Goal: Check status: Check status

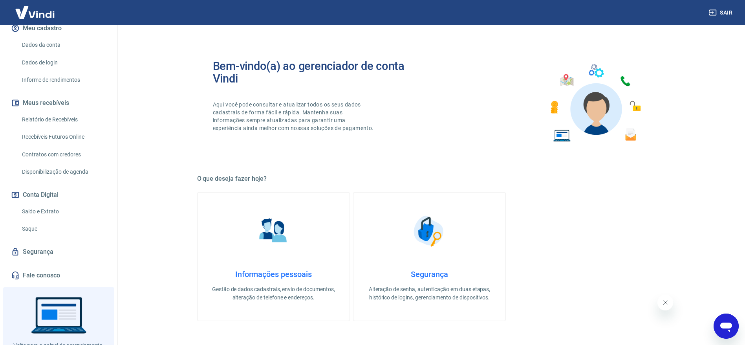
scroll to position [127, 0]
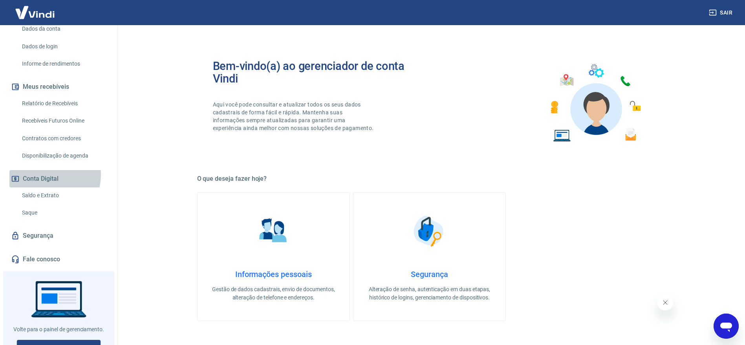
click at [44, 170] on button "Conta Digital" at bounding box center [58, 178] width 99 height 17
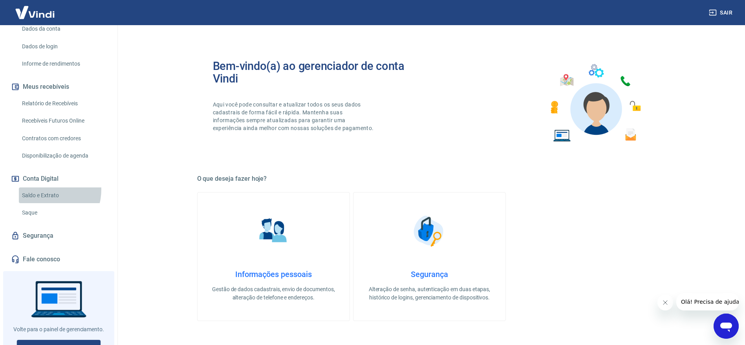
click at [44, 187] on link "Saldo e Extrato" at bounding box center [63, 195] width 89 height 16
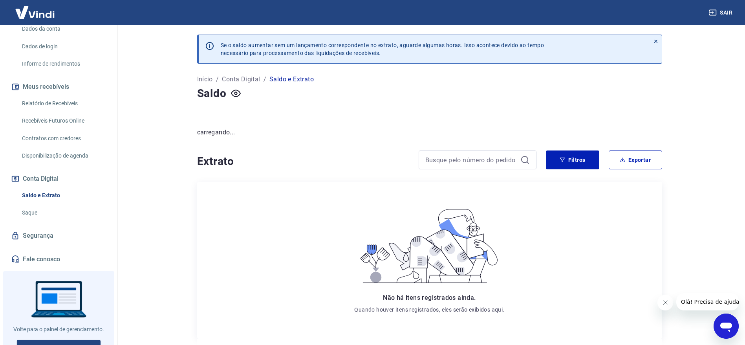
click at [36, 205] on link "Saque" at bounding box center [63, 213] width 89 height 16
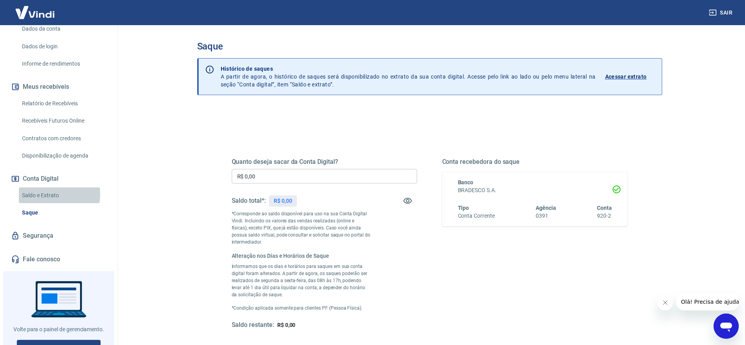
click at [44, 187] on link "Saldo e Extrato" at bounding box center [63, 195] width 89 height 16
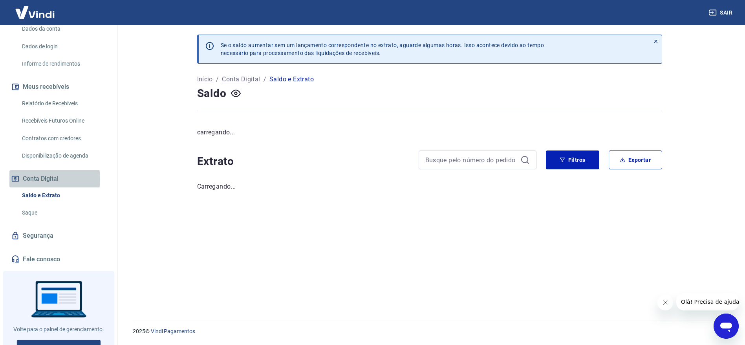
click at [41, 171] on button "Conta Digital" at bounding box center [58, 178] width 99 height 17
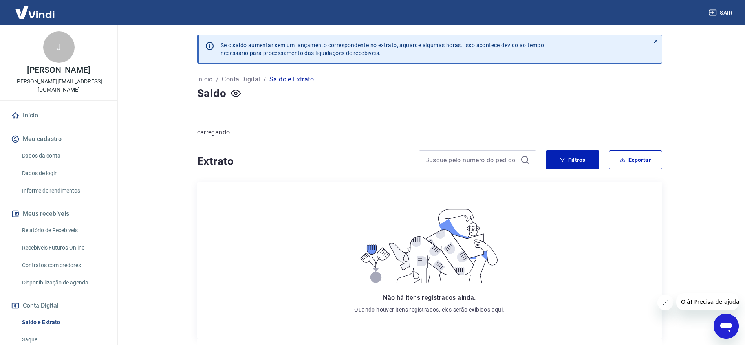
click at [38, 109] on link "Início" at bounding box center [58, 115] width 99 height 17
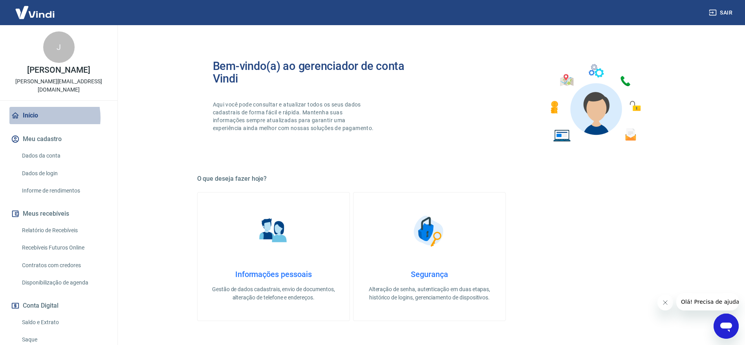
click at [38, 109] on link "Início" at bounding box center [58, 115] width 99 height 17
